Goal: Task Accomplishment & Management: Complete application form

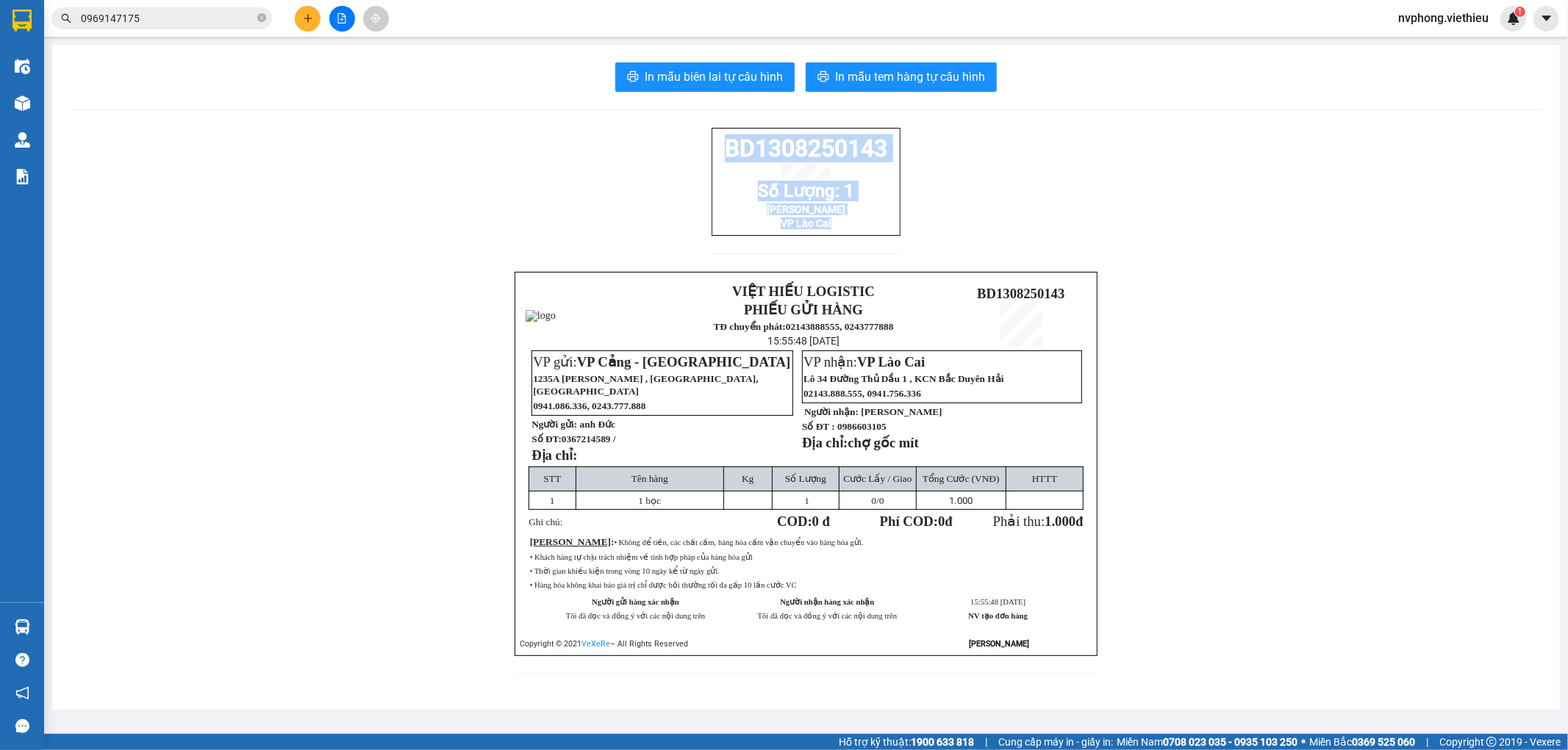
click at [309, 23] on icon "plus" at bounding box center [308, 18] width 10 height 10
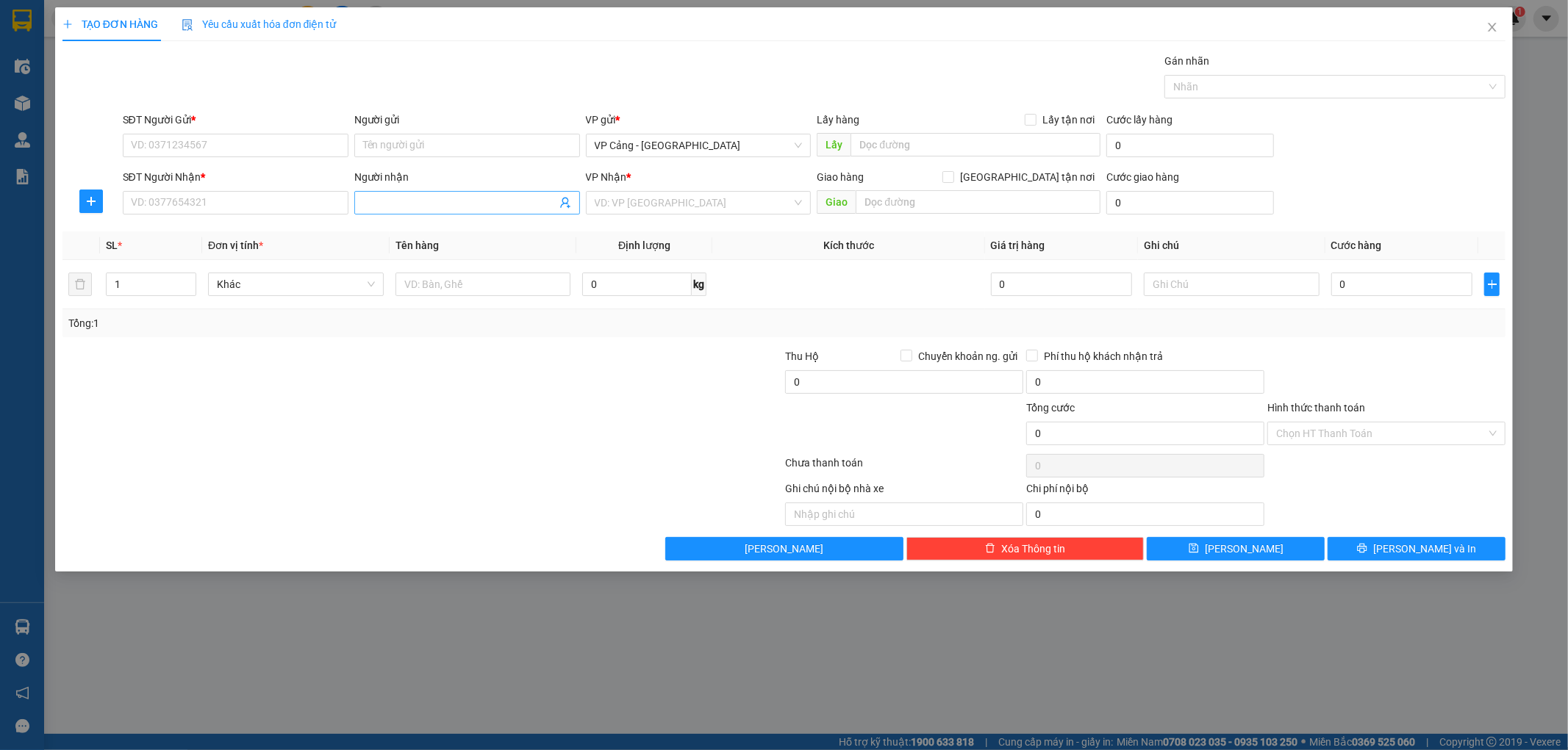
click at [401, 203] on input "Người nhận" at bounding box center [459, 203] width 194 height 16
drag, startPoint x: 456, startPoint y: 206, endPoint x: 292, endPoint y: 209, distance: 164.0
click at [292, 209] on div "SĐT Người Nhận * VD: 0377654321 Người nhận bình phuowng bình phuowng VP Nhận * …" at bounding box center [814, 194] width 1389 height 51
drag, startPoint x: 436, startPoint y: 204, endPoint x: 238, endPoint y: 193, distance: 198.3
click at [240, 194] on div "SĐT Người Nhận * VD: 0377654321 Người nhận bình phương bình phương VP Nhận * VD…" at bounding box center [814, 194] width 1389 height 51
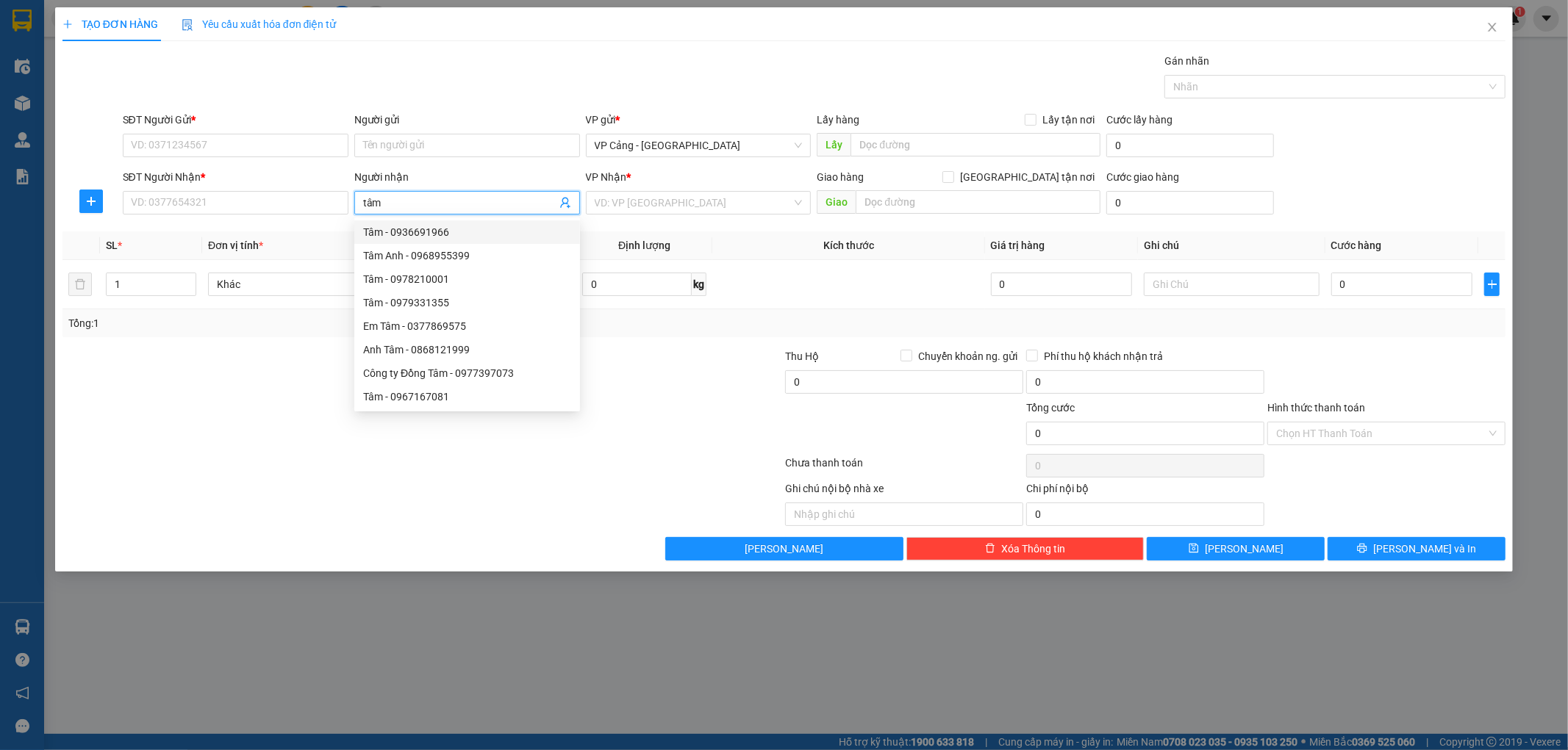
drag, startPoint x: 409, startPoint y: 204, endPoint x: 251, endPoint y: 169, distance: 161.8
click at [251, 169] on div "SĐT Người Nhận * VD: 0377654321 Người nhận tâm VP Nhận * VD: VP [GEOGRAPHIC_DAT…" at bounding box center [814, 194] width 1389 height 51
type input "phương"
drag, startPoint x: 426, startPoint y: 199, endPoint x: 123, endPoint y: 187, distance: 303.2
click at [123, 187] on div "SĐT Người Nhận * VD: 0377654321 Người nhận phương VP Nhận * VD: VP [GEOGRAPHIC_…" at bounding box center [814, 194] width 1389 height 51
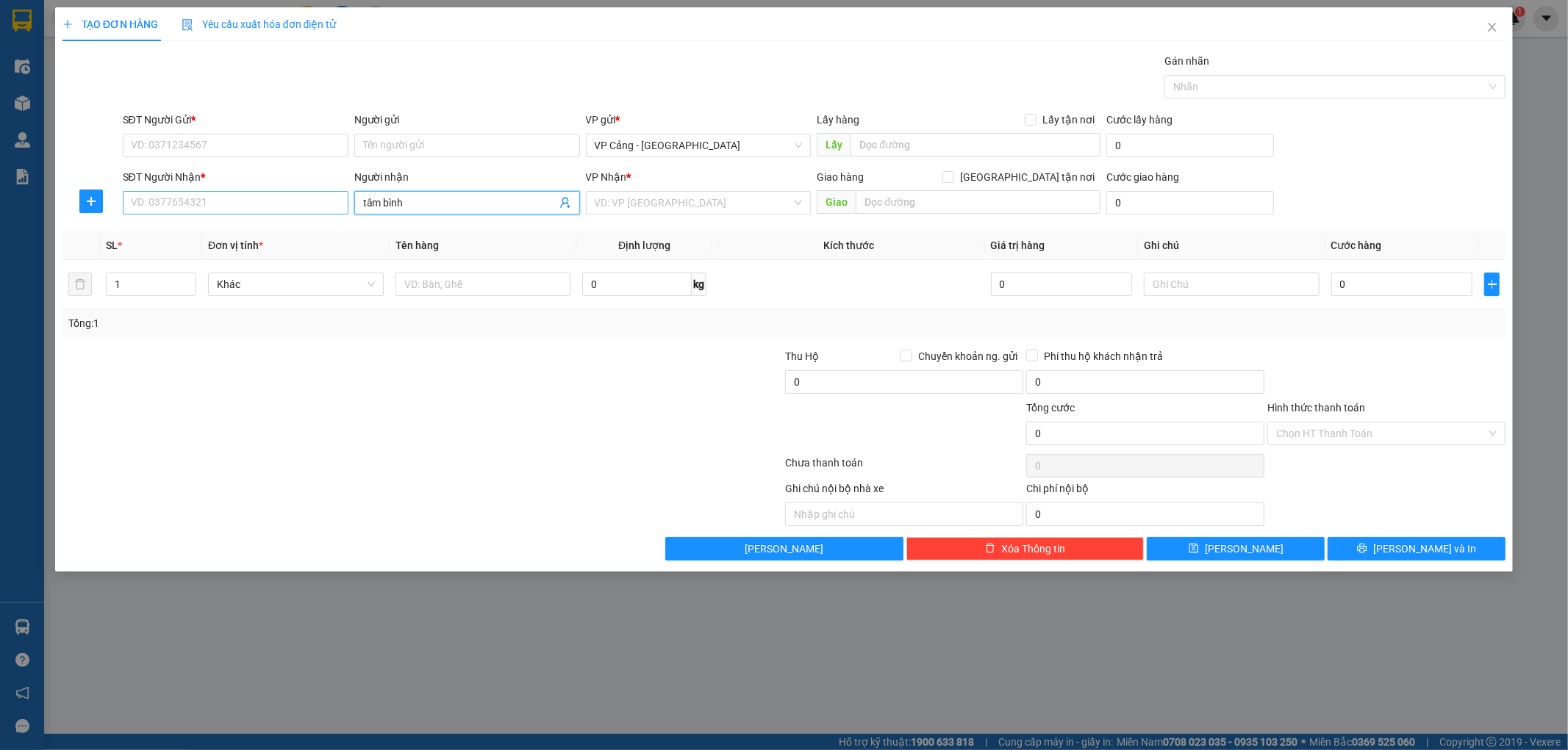
drag, startPoint x: 424, startPoint y: 203, endPoint x: 179, endPoint y: 210, distance: 245.1
click at [179, 210] on div "SĐT Người Nhận * VD: 0377654321 Người nhận tâm bình tâm bình VP Nhận * VD: VP […" at bounding box center [814, 194] width 1389 height 51
type input "bình phươn"
click at [401, 260] on div "Tâm - [PERSON_NAME] - 0975669145" at bounding box center [467, 256] width 208 height 16
type input "0975669145"
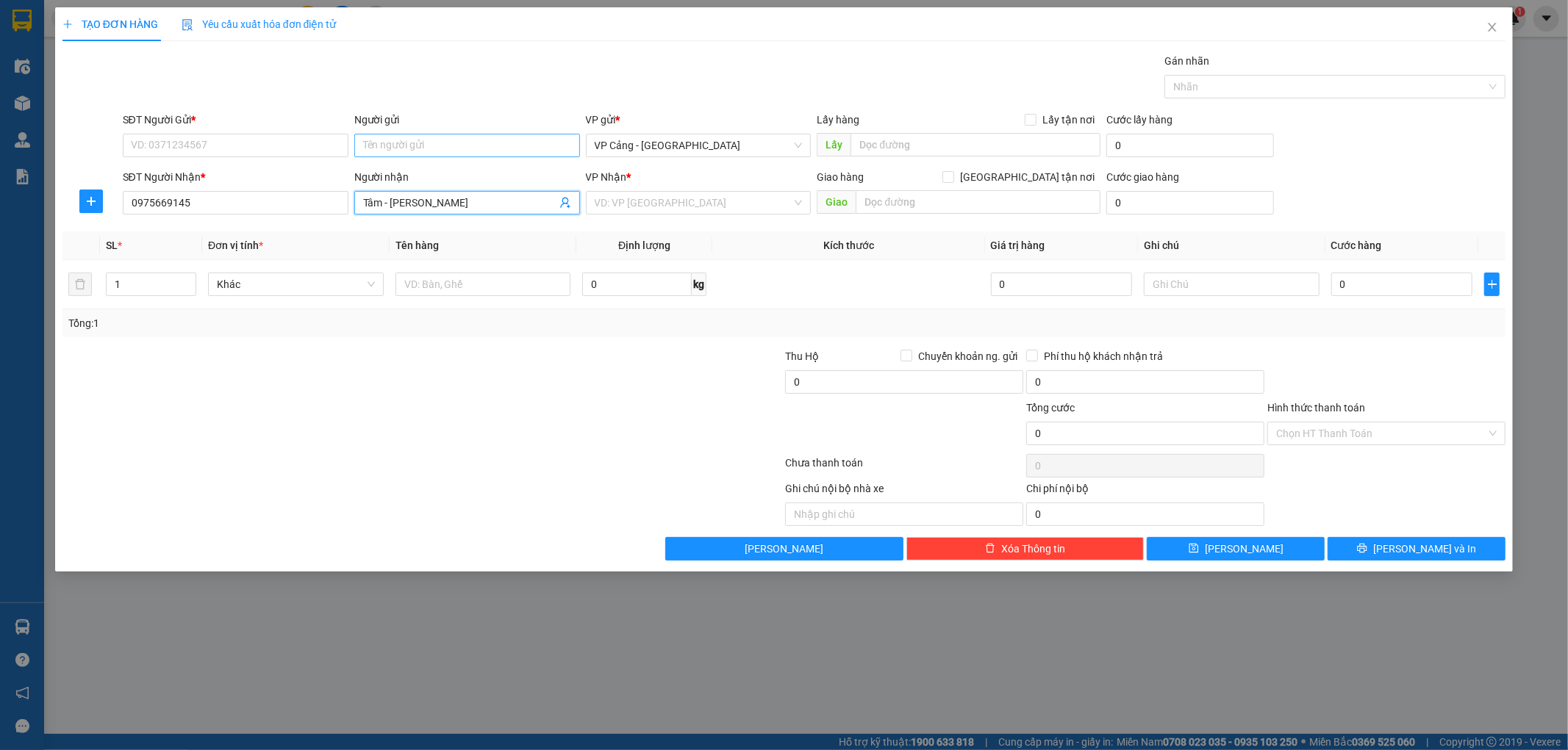
type input "Tâm - [PERSON_NAME]"
click at [400, 150] on input "Người gửi" at bounding box center [467, 145] width 225 height 23
checkbox input "true"
type input "085 Hoàng Liên, LC"
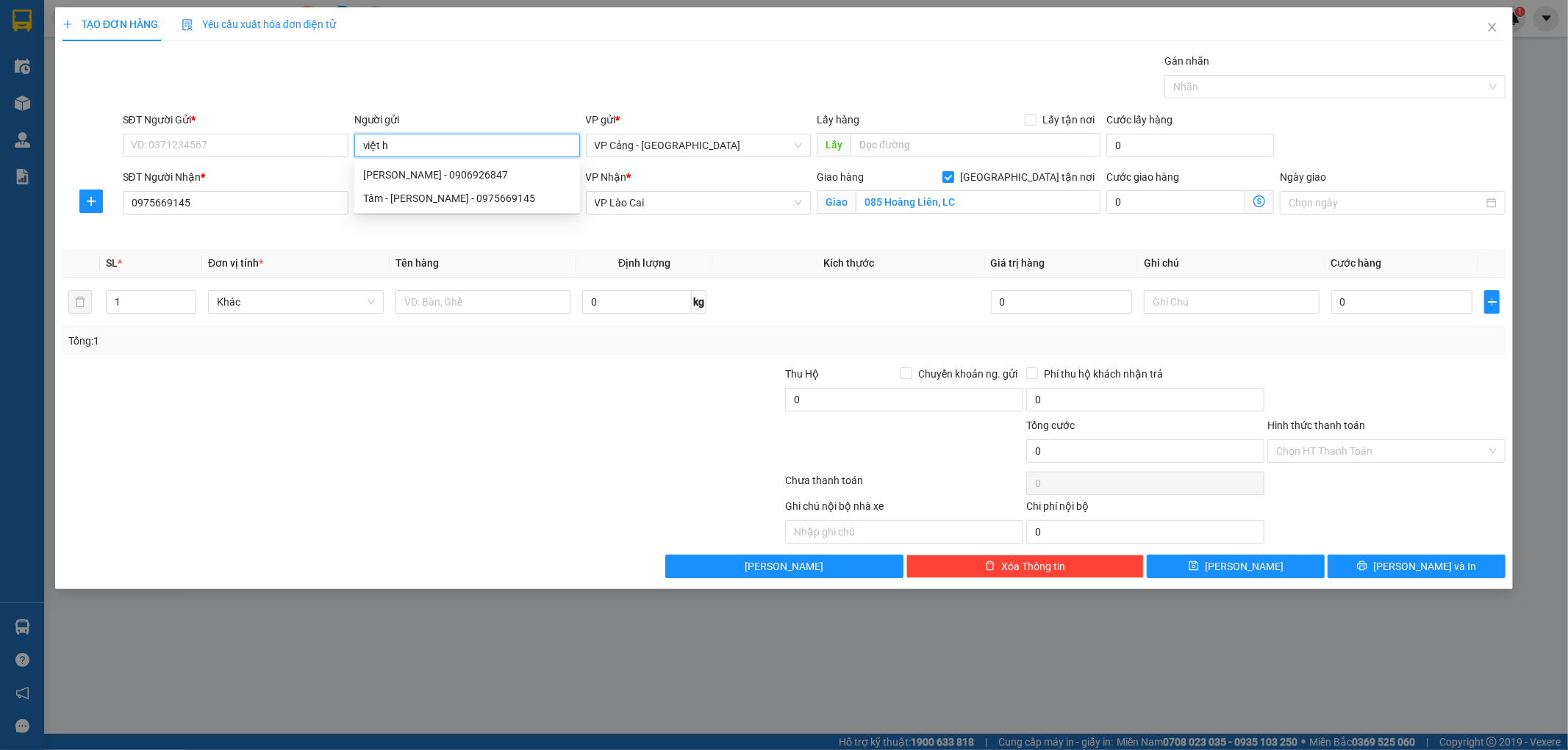
type input "việt hà"
click at [449, 199] on div "[GEOGRAPHIC_DATA] - 0846241199" at bounding box center [467, 198] width 208 height 16
type input "0846241199"
type input "Việt Hà"
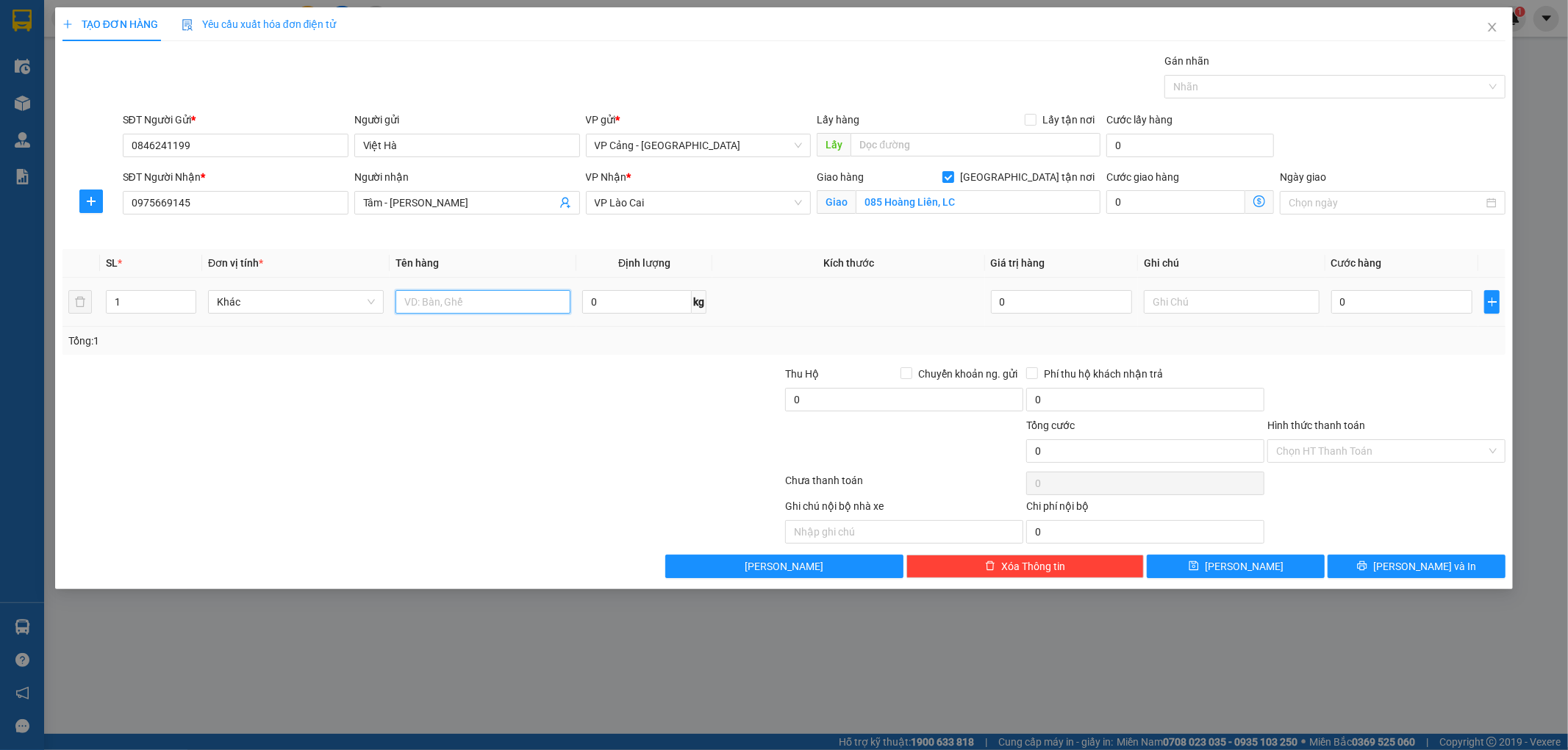
click at [429, 298] on input "text" at bounding box center [484, 302] width 176 height 23
type input "1 kiện"
click at [1357, 303] on input "0" at bounding box center [1402, 302] width 141 height 23
type input "1"
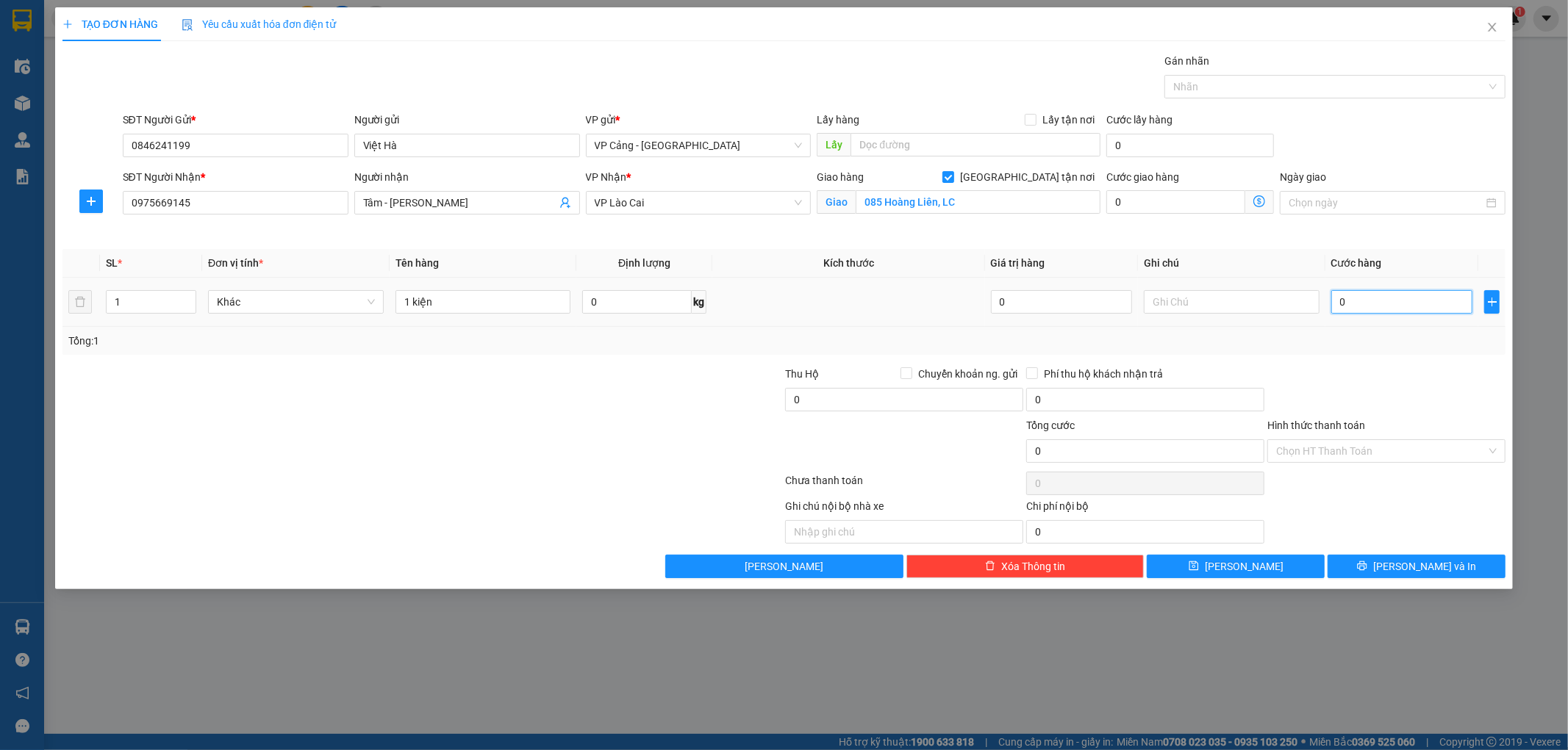
type input "1"
type input "1.000"
click at [1364, 361] on div "Transit Pickup Surcharge Ids Transit Deliver Surcharge Ids Transit Deliver Surc…" at bounding box center [784, 316] width 1444 height 525
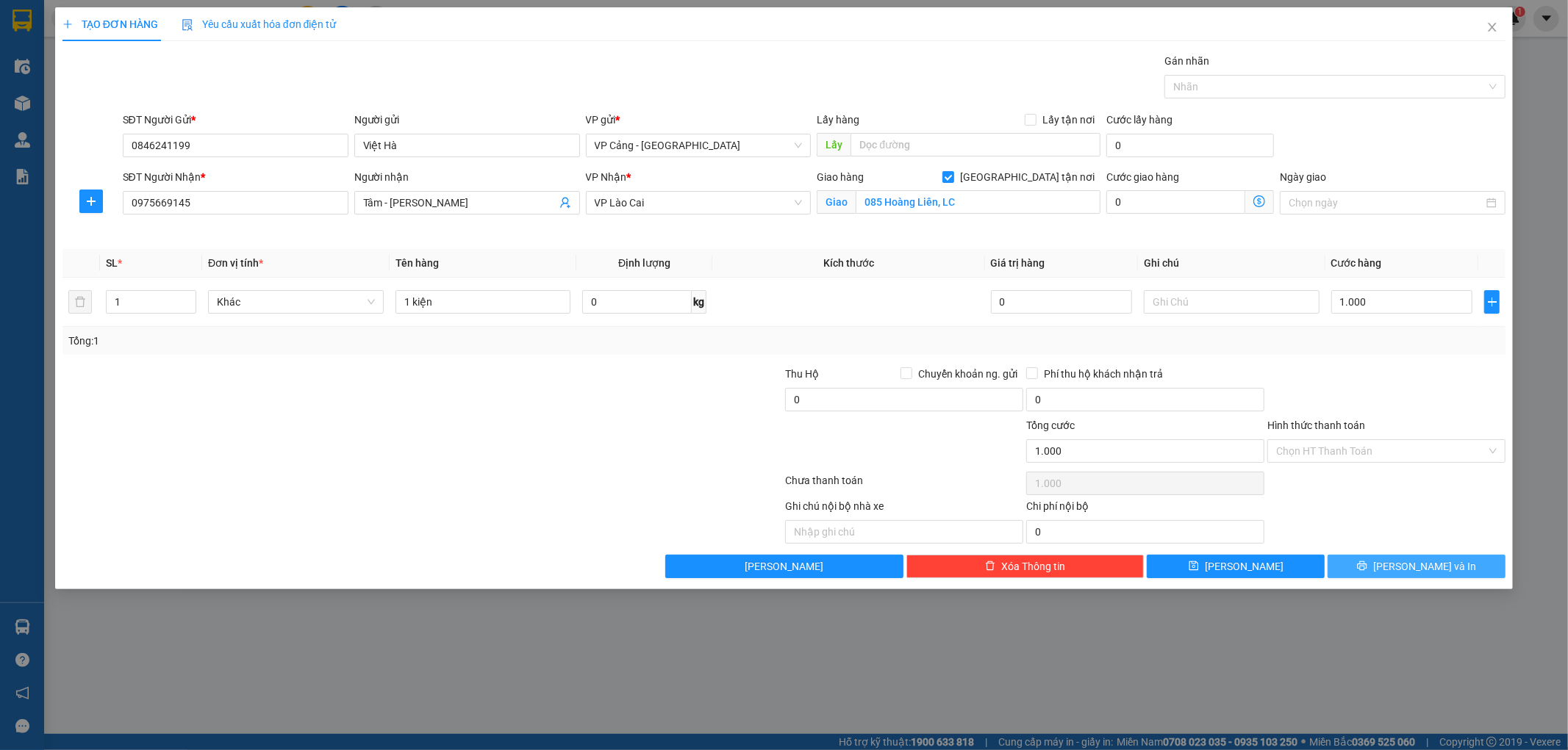
click at [1401, 570] on button "[PERSON_NAME] và In" at bounding box center [1416, 567] width 178 height 23
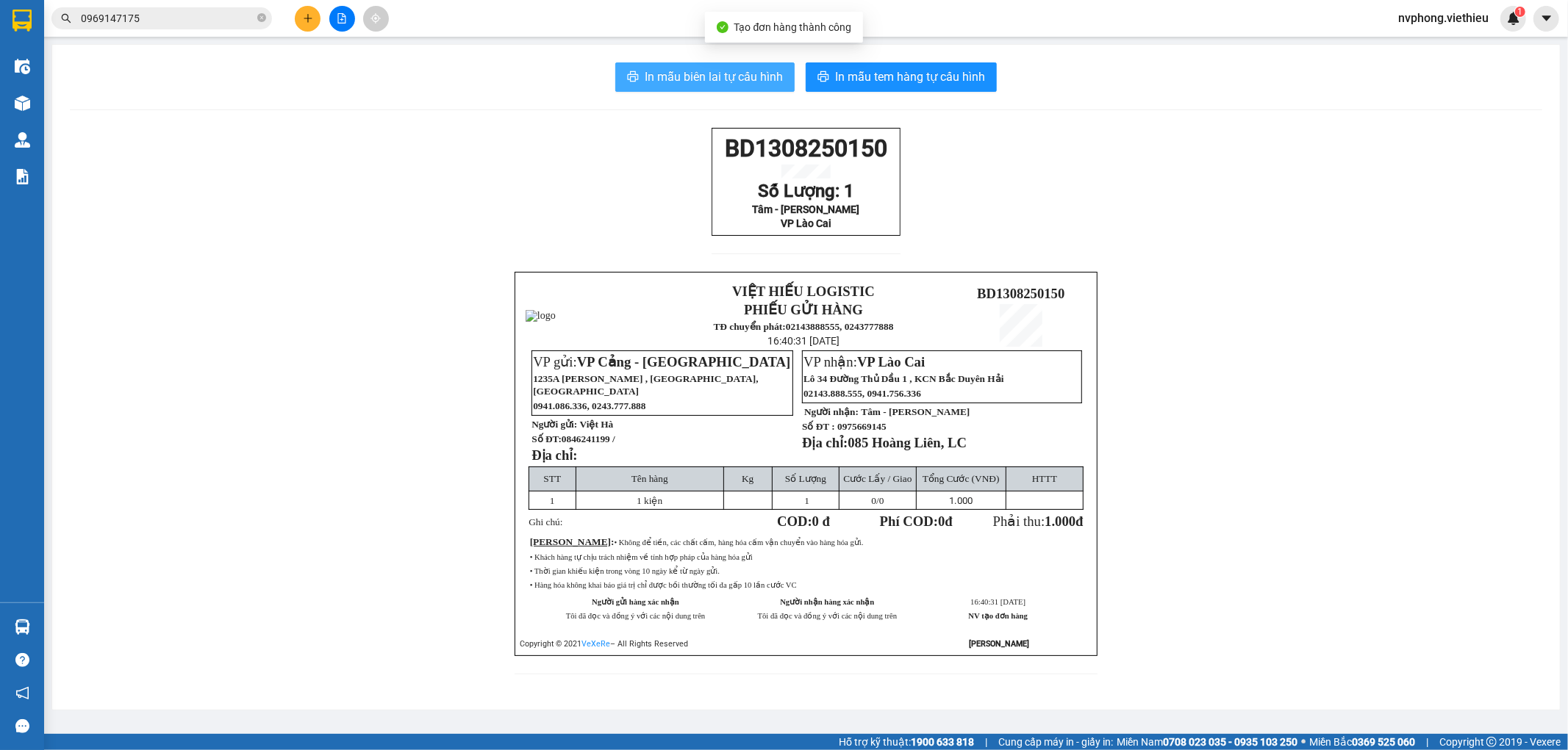
click at [762, 81] on span "In mẫu biên lai tự cấu hình" at bounding box center [714, 77] width 138 height 19
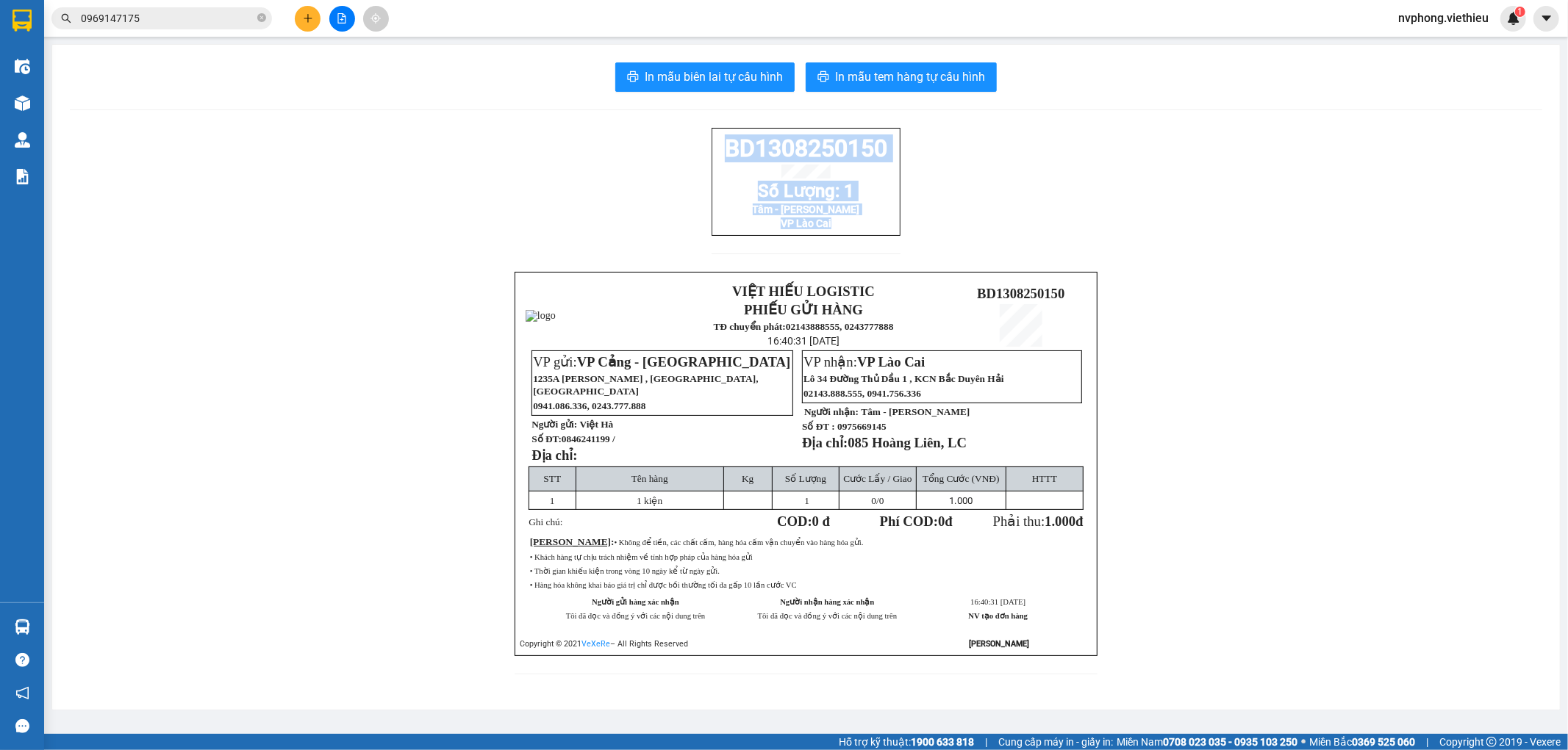
drag, startPoint x: 723, startPoint y: 149, endPoint x: 873, endPoint y: 241, distance: 176.0
click at [873, 236] on div "BD1308250150 Số Lượng: 1 Tâm - Bình Phương VP Lào Cai" at bounding box center [805, 182] width 189 height 108
copy div "BD1308250150 Số Lượng: 1 Tâm - Bình Phương VP Lào Cai"
